Goal: Task Accomplishment & Management: Manage account settings

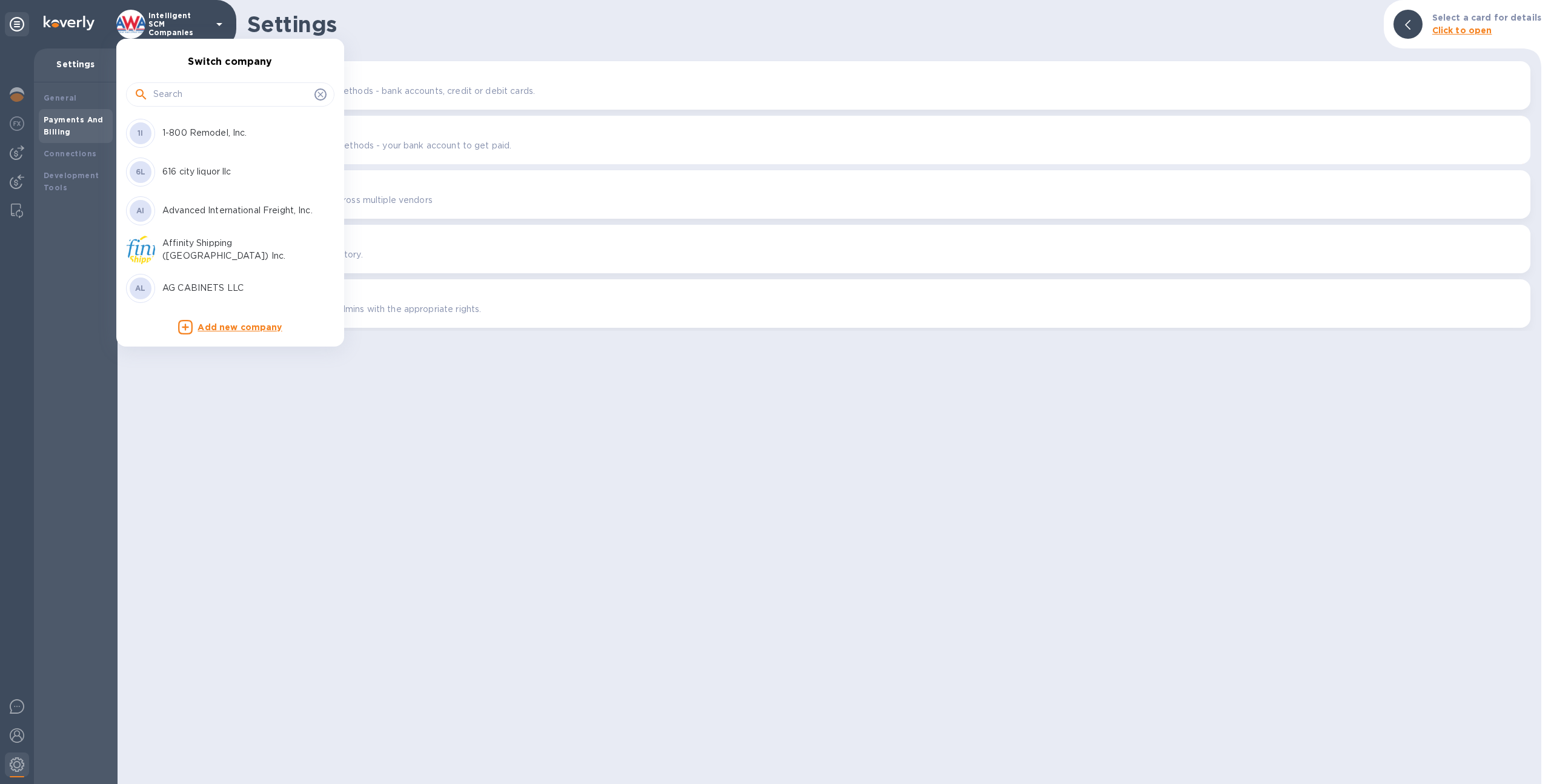
click at [170, 90] on input "text" at bounding box center [232, 94] width 156 height 18
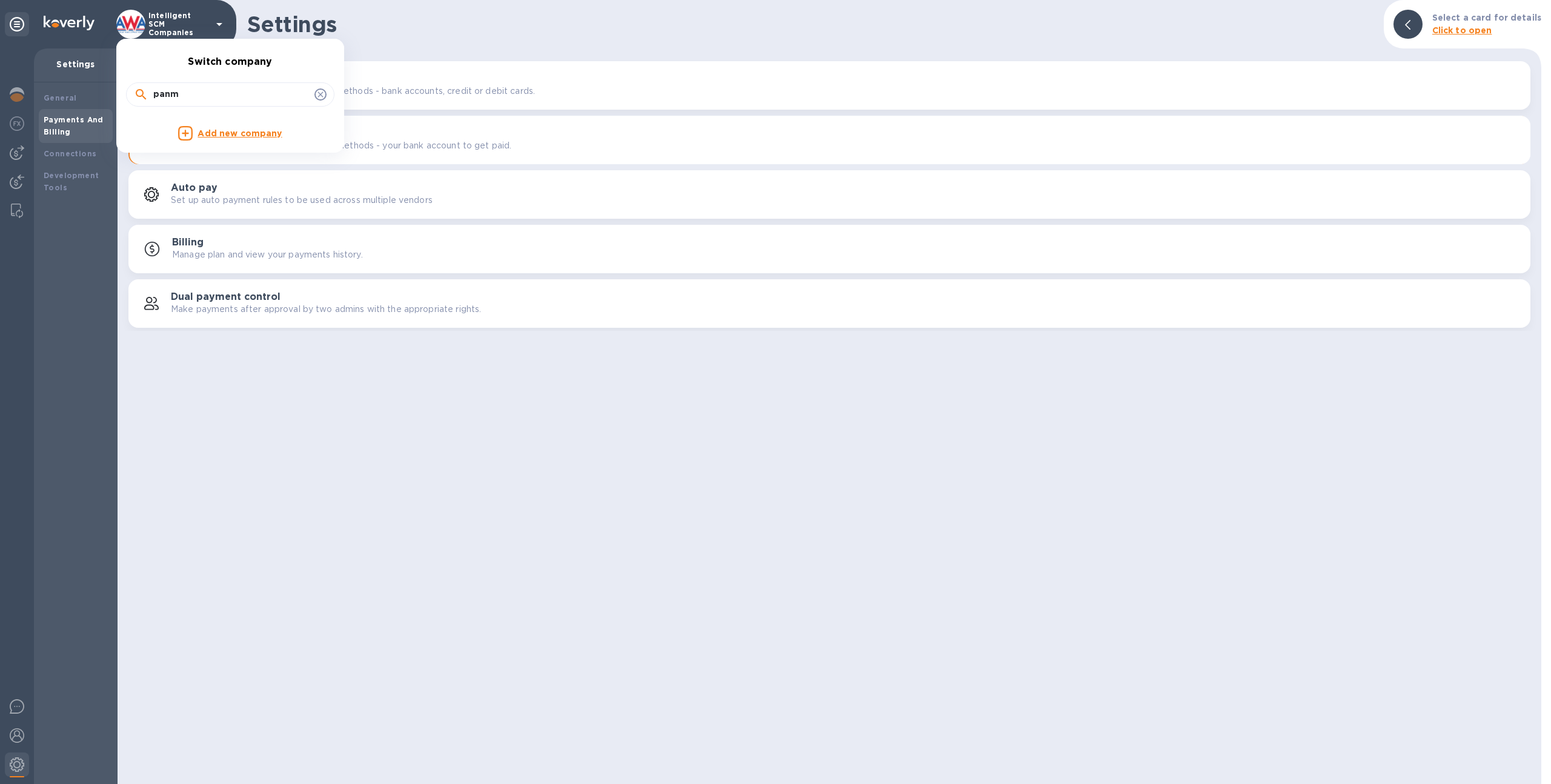
type input "panm"
click at [178, 24] on div at bounding box center [776, 392] width 1551 height 784
click at [160, 28] on p "Intelligent SCM Companies" at bounding box center [179, 24] width 61 height 26
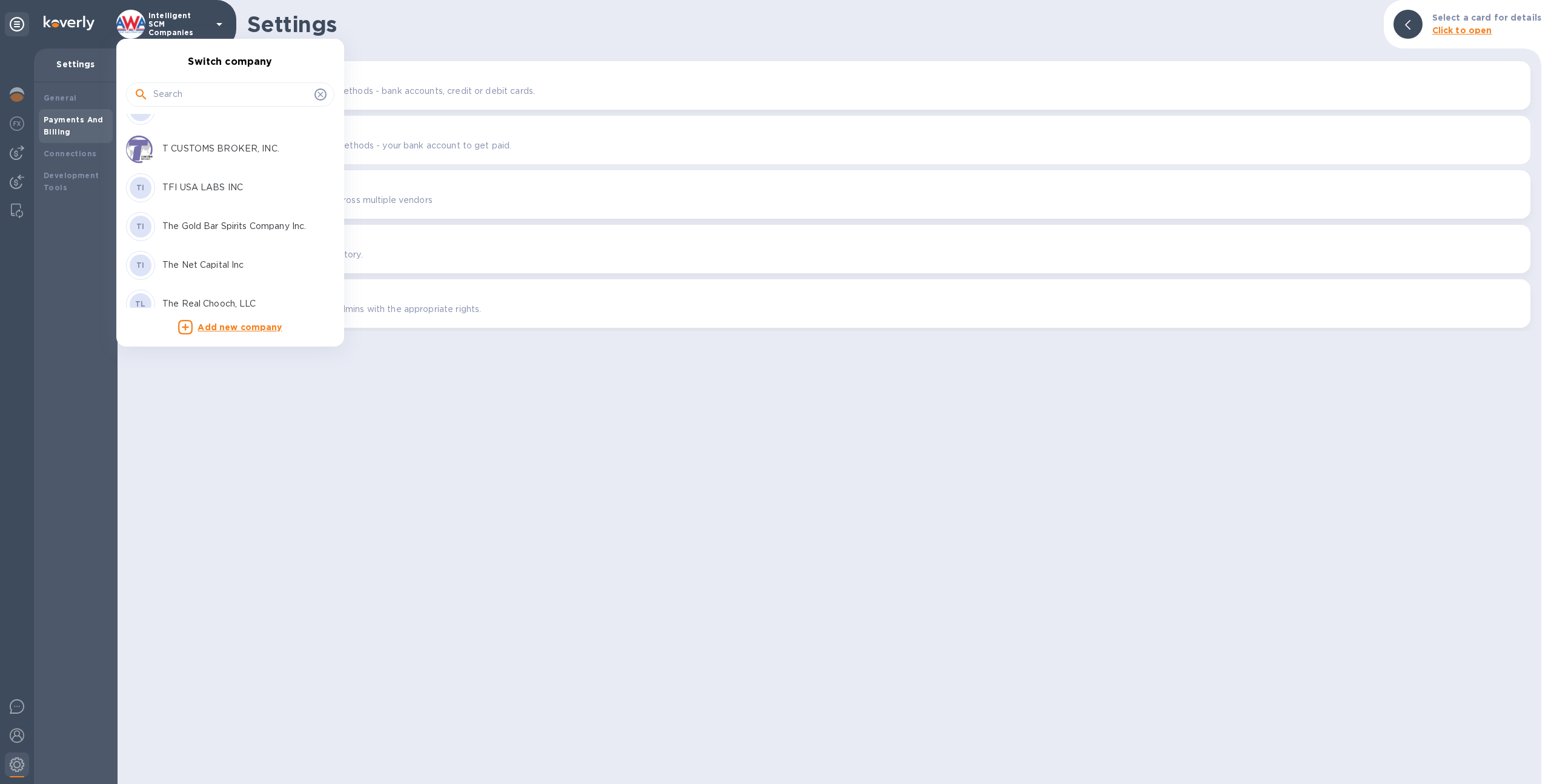
scroll to position [4626, 0]
click at [235, 282] on p "The Net Capital Inc" at bounding box center [238, 276] width 153 height 13
